Goal: Information Seeking & Learning: Learn about a topic

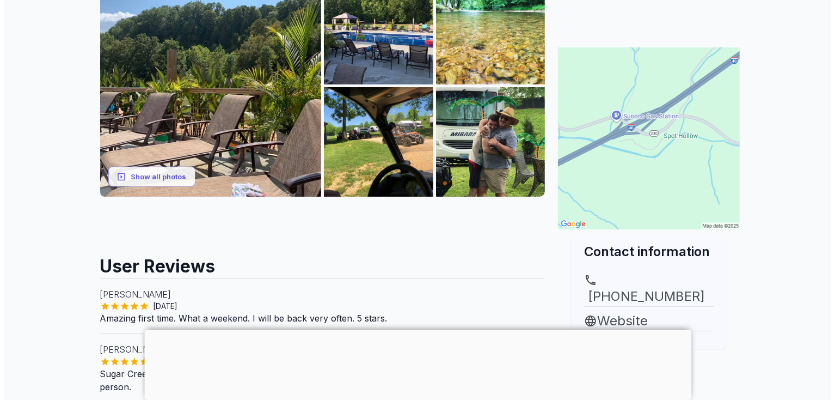
scroll to position [218, 0]
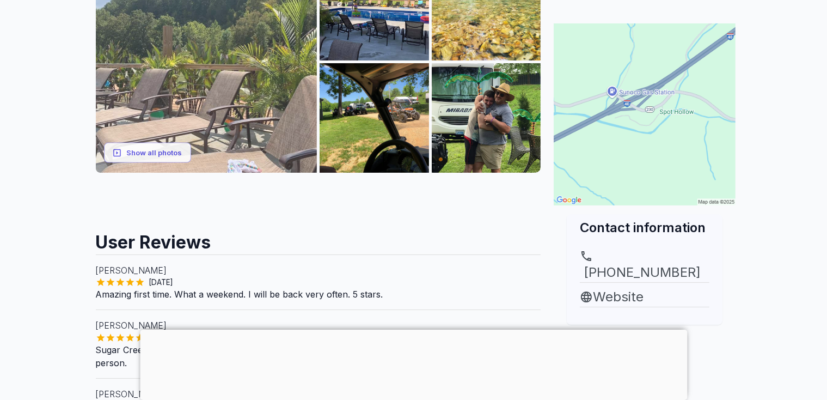
click at [210, 87] on img at bounding box center [207, 62] width 222 height 222
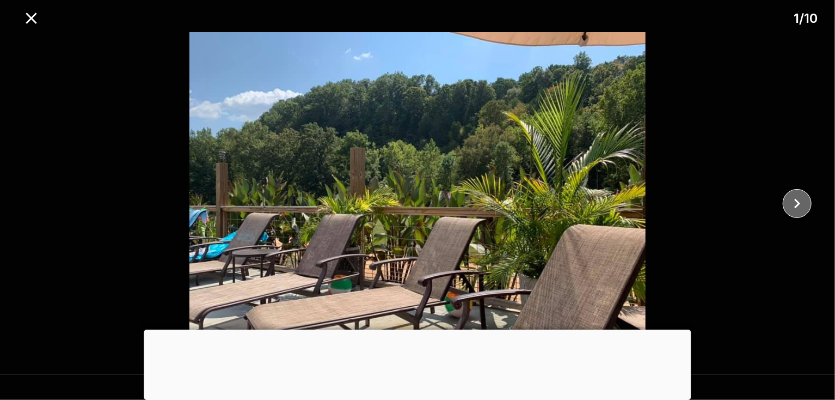
click at [797, 197] on icon "close" at bounding box center [797, 203] width 19 height 19
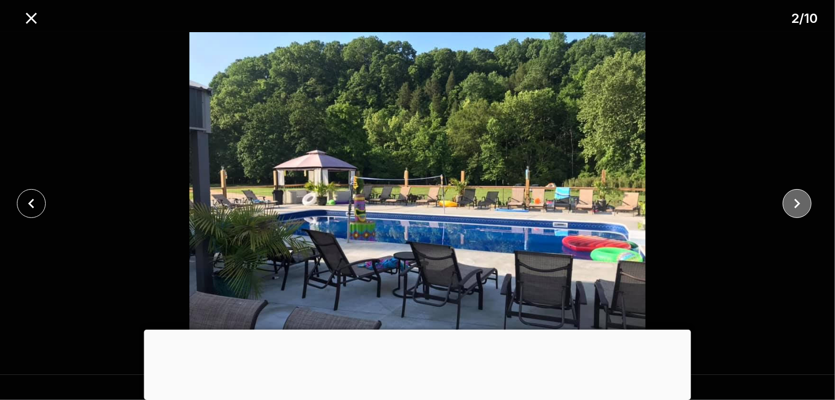
click at [797, 197] on icon "close" at bounding box center [797, 203] width 19 height 19
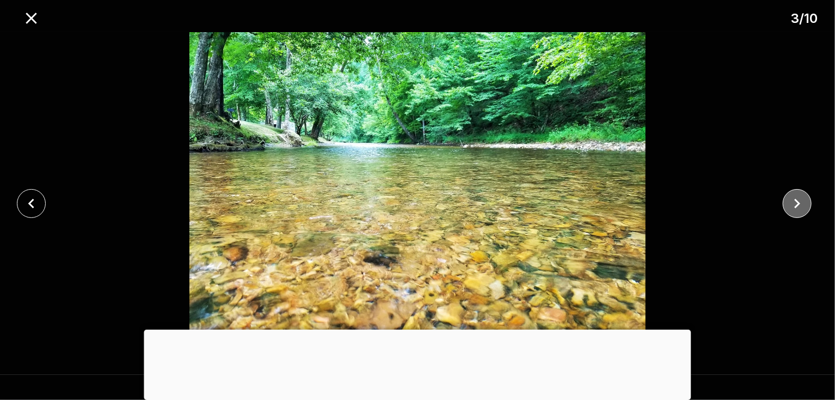
click at [797, 197] on icon "close" at bounding box center [797, 203] width 19 height 19
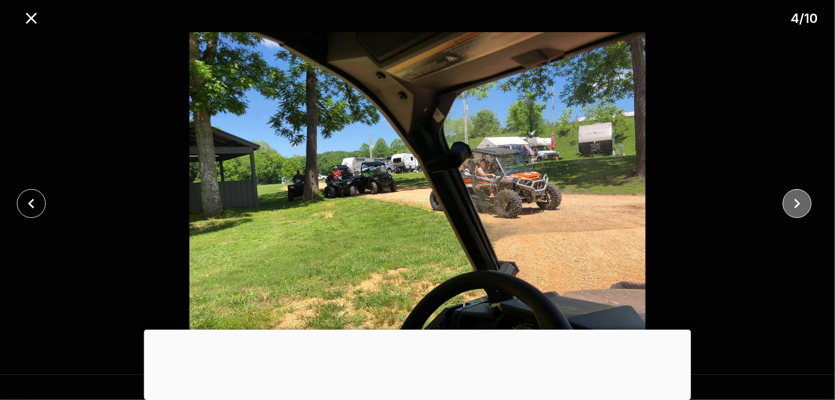
click at [797, 197] on icon "close" at bounding box center [797, 203] width 19 height 19
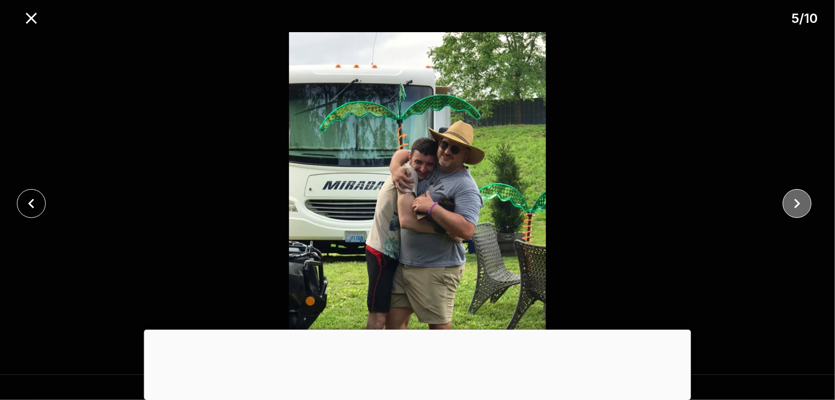
click at [797, 197] on icon "close" at bounding box center [797, 203] width 19 height 19
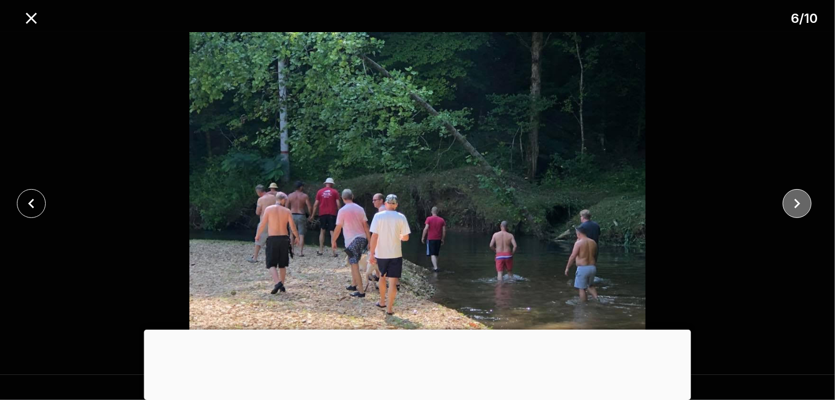
click at [797, 197] on icon "close" at bounding box center [797, 203] width 19 height 19
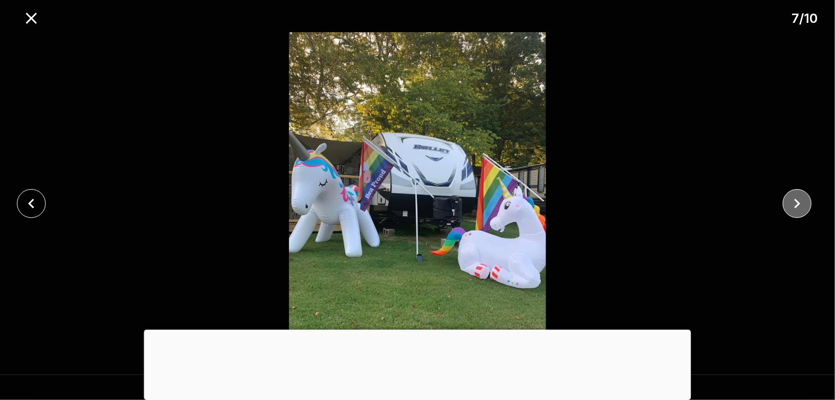
click at [797, 197] on icon "close" at bounding box center [797, 203] width 19 height 19
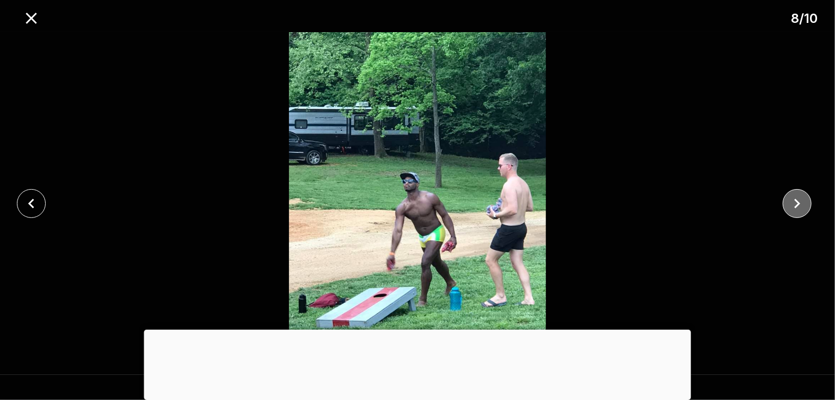
click at [797, 197] on icon "close" at bounding box center [797, 203] width 19 height 19
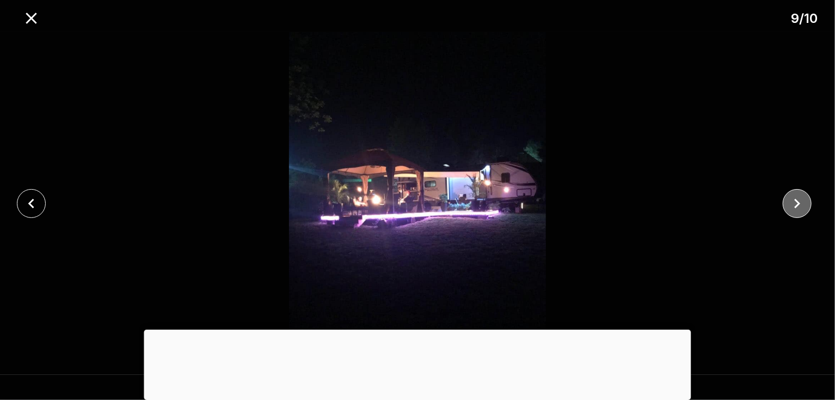
click at [800, 201] on icon "close" at bounding box center [797, 203] width 19 height 19
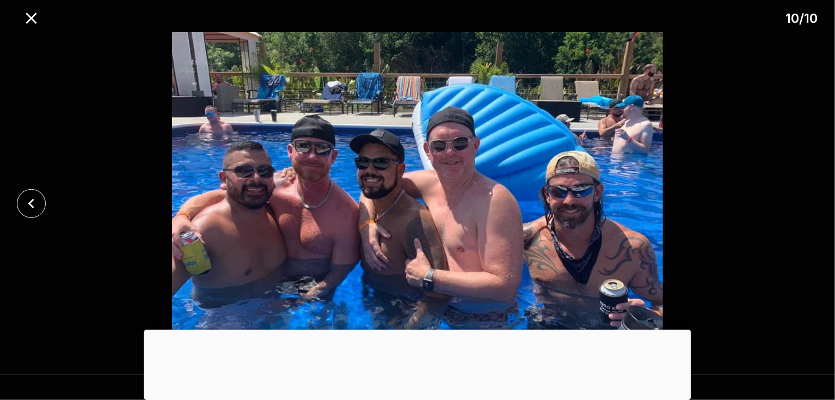
click at [800, 201] on div at bounding box center [417, 203] width 835 height 342
click at [28, 19] on icon "close" at bounding box center [31, 18] width 19 height 19
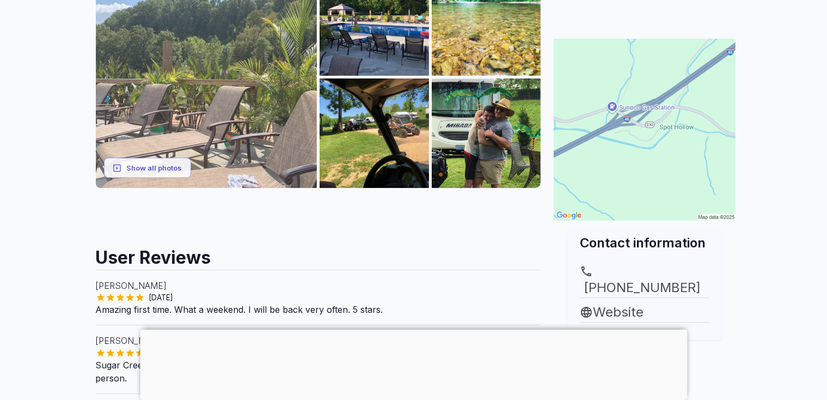
scroll to position [0, 0]
